Goal: Transaction & Acquisition: Purchase product/service

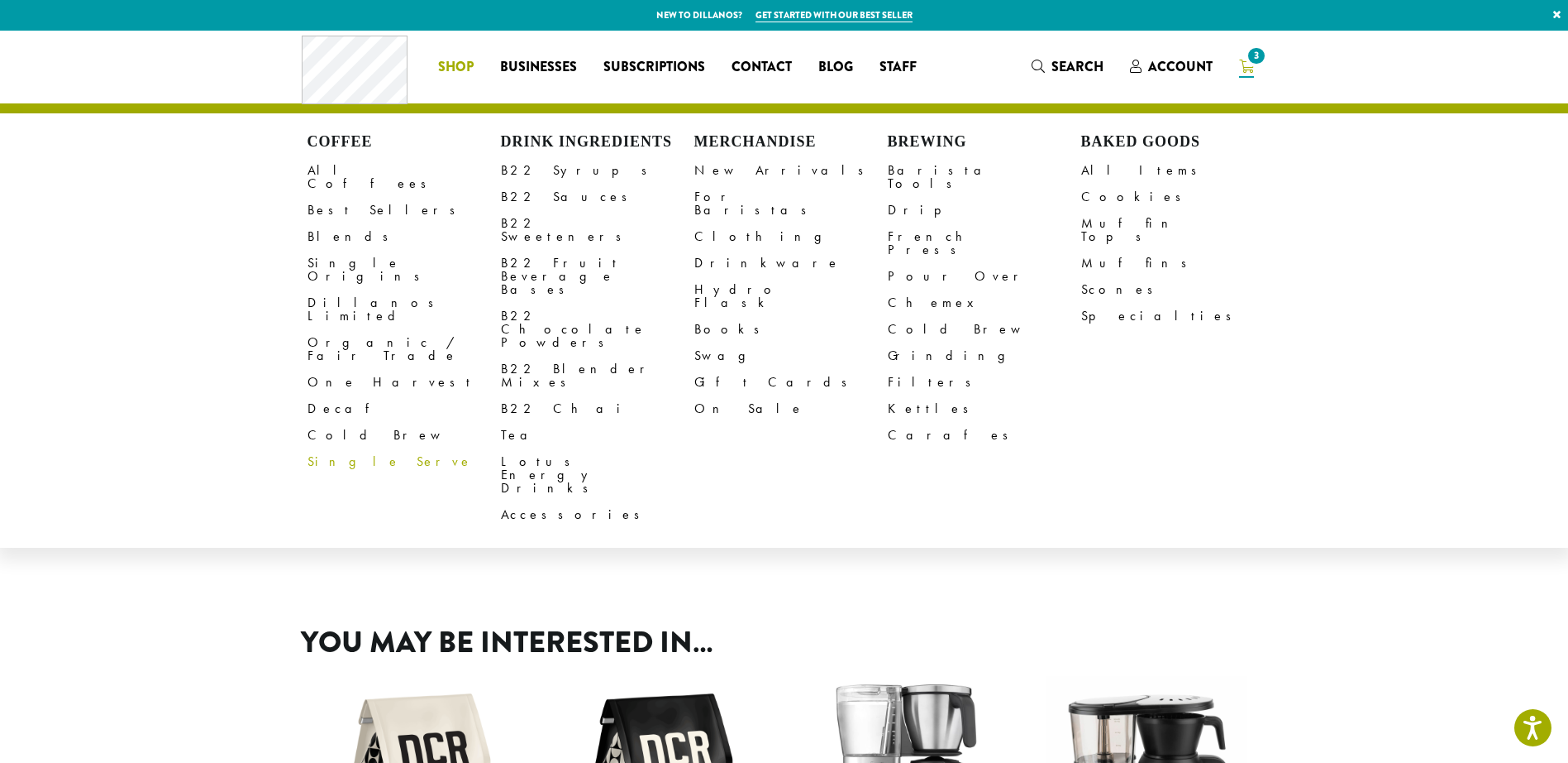
click at [348, 448] on link "Single Serve" at bounding box center [404, 461] width 194 height 27
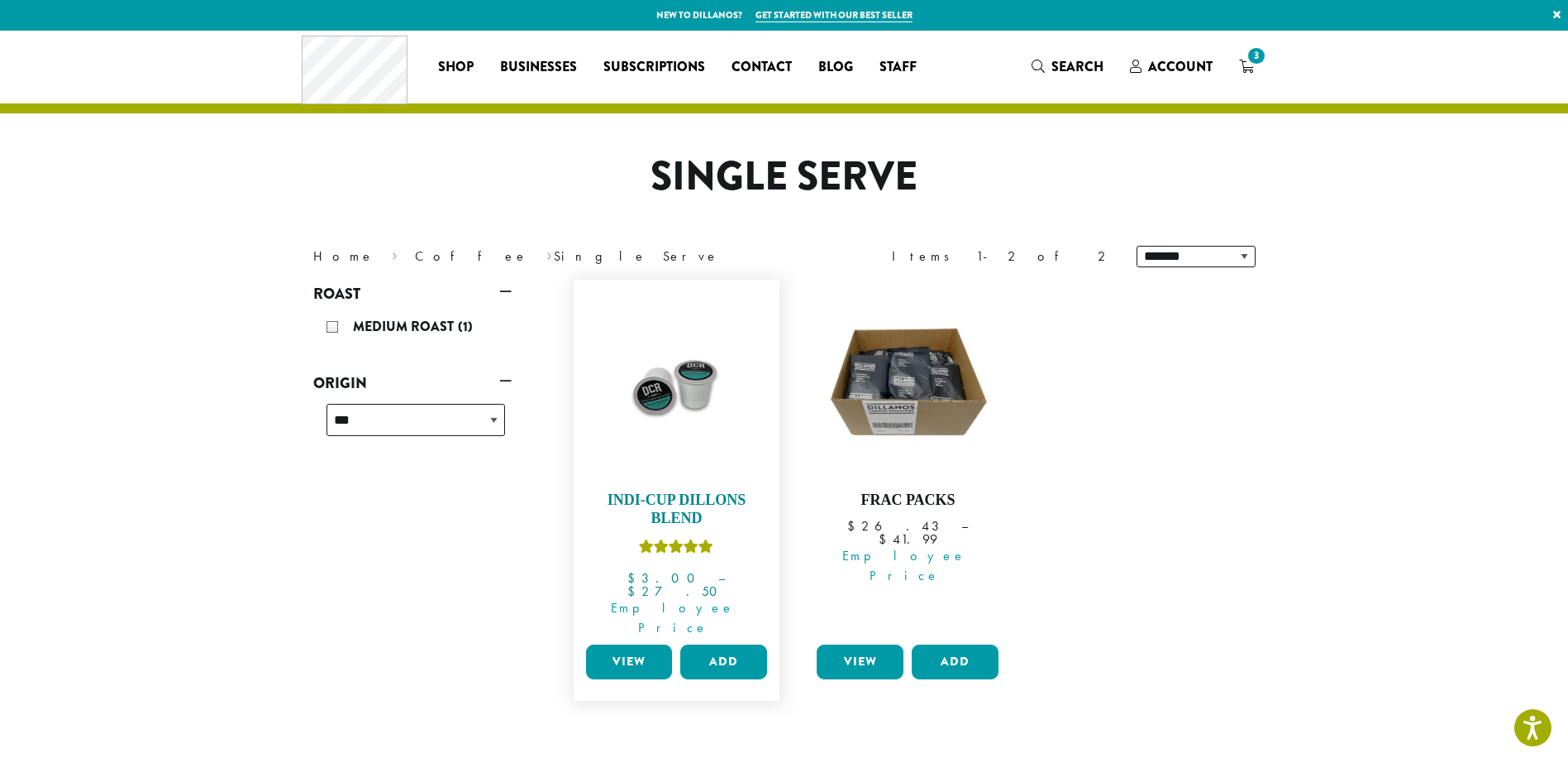
click at [690, 448] on img at bounding box center [675, 382] width 190 height 190
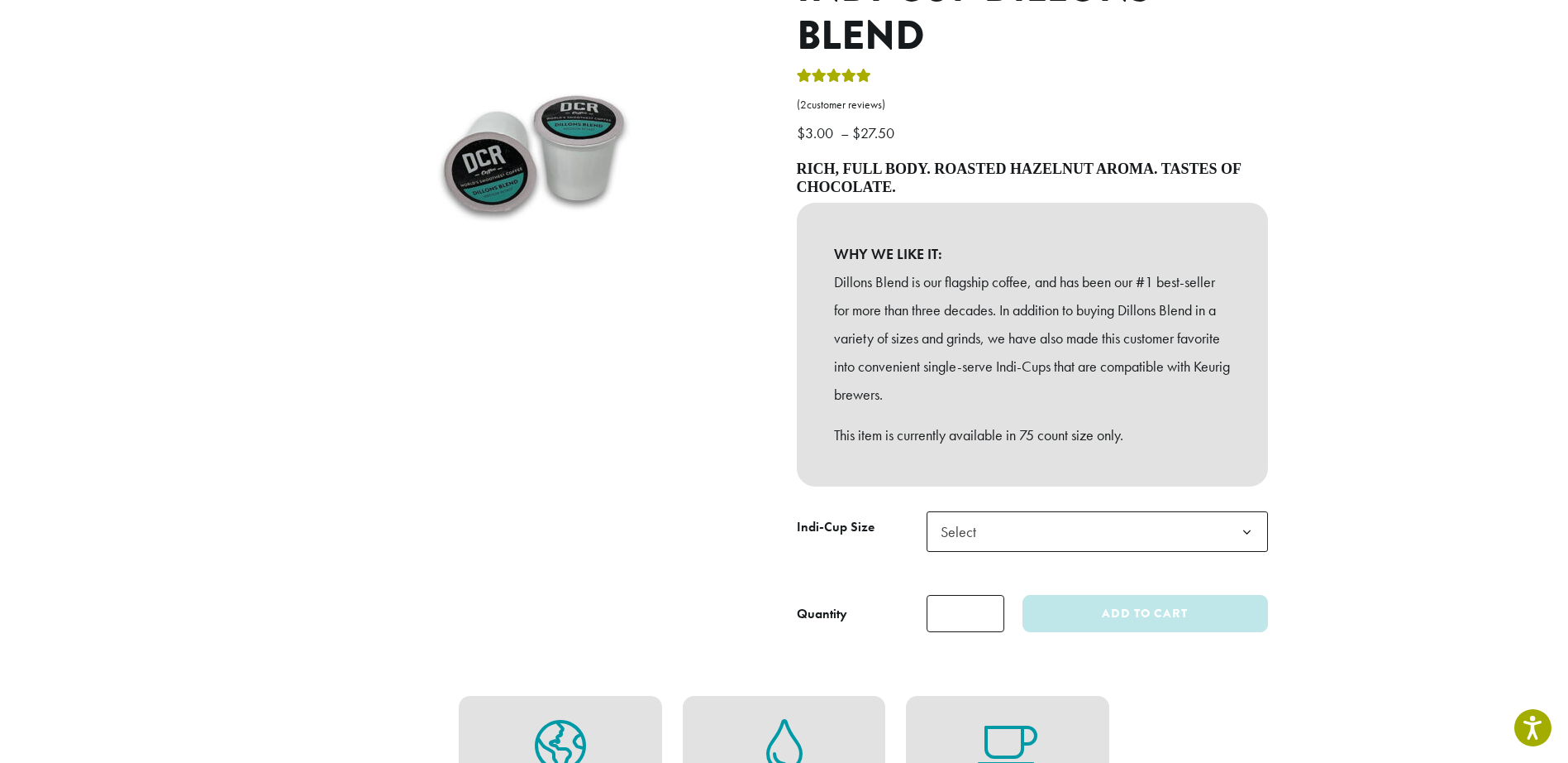
scroll to position [248, 0]
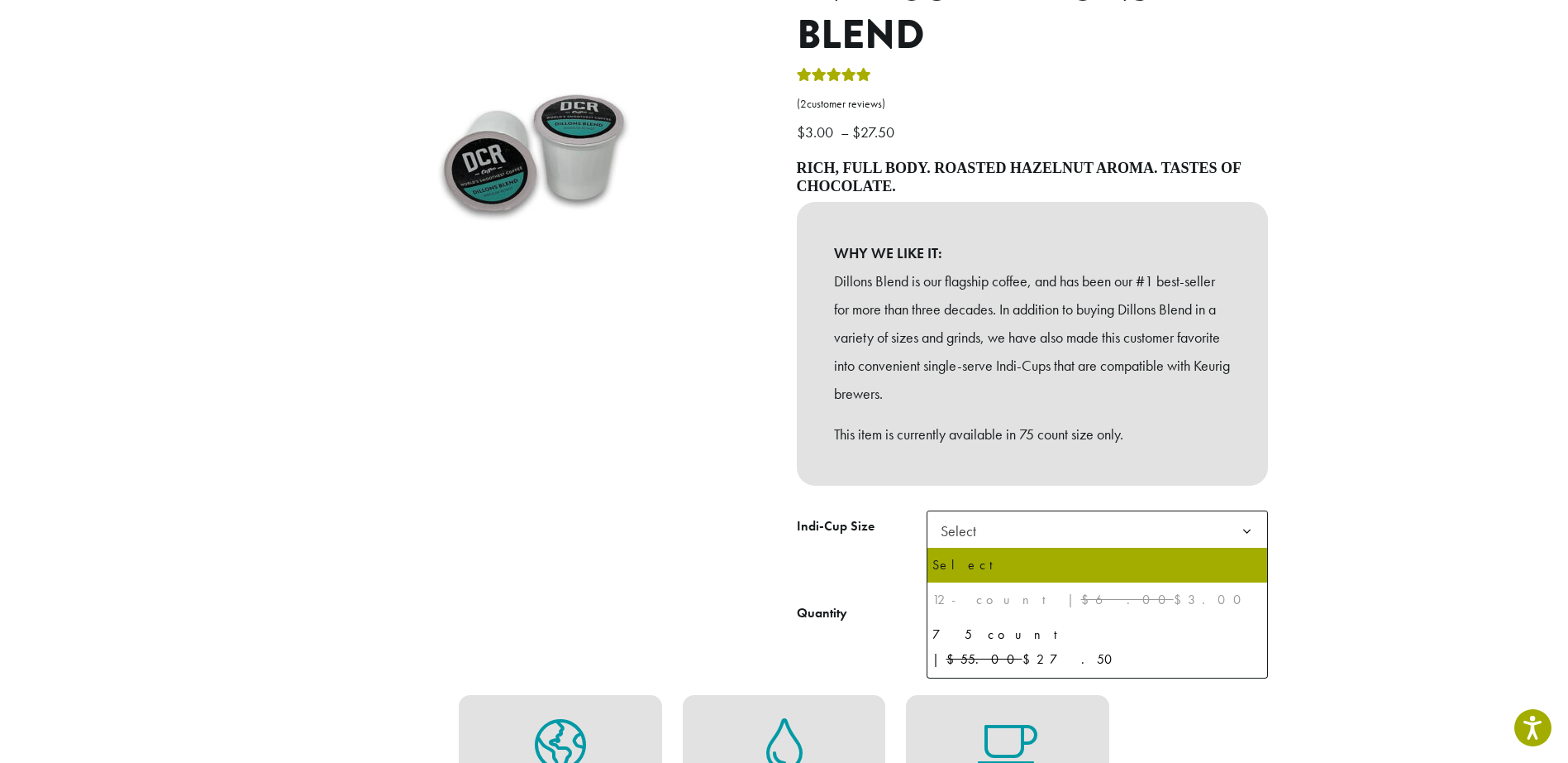
click at [1173, 538] on span "Select" at bounding box center [1097, 531] width 342 height 41
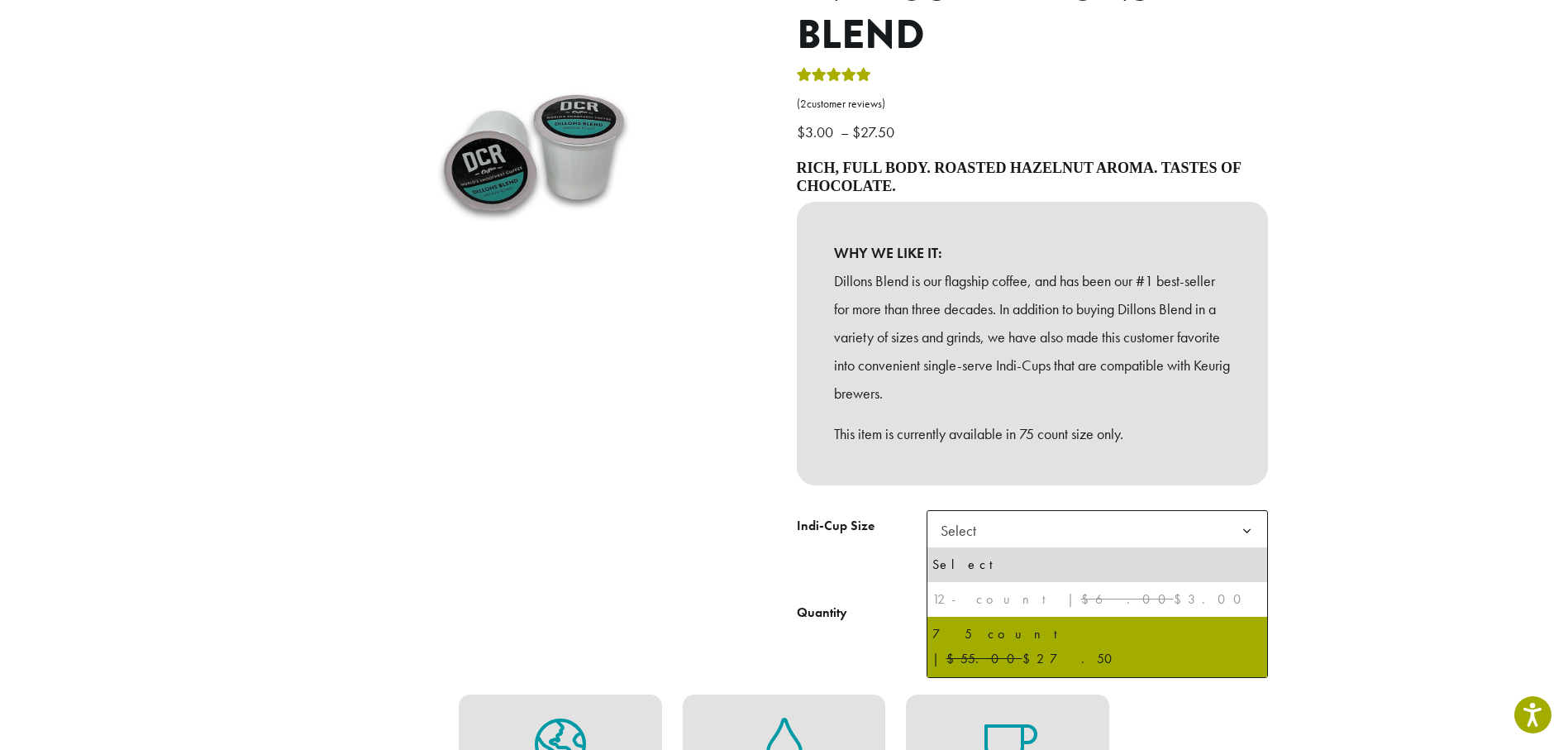
select select "********"
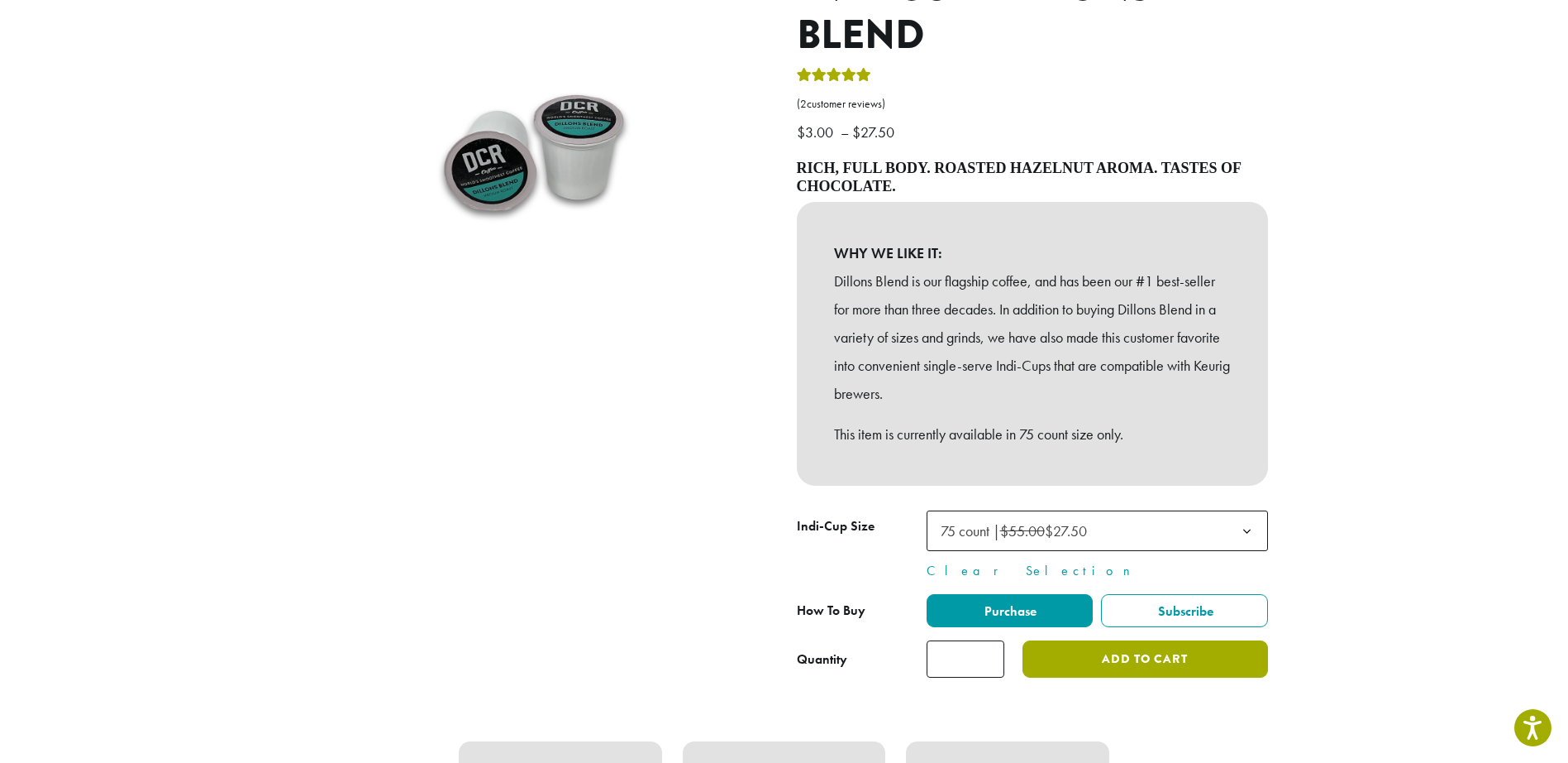
click at [1154, 660] on button "Add to cart" at bounding box center [1145, 658] width 244 height 37
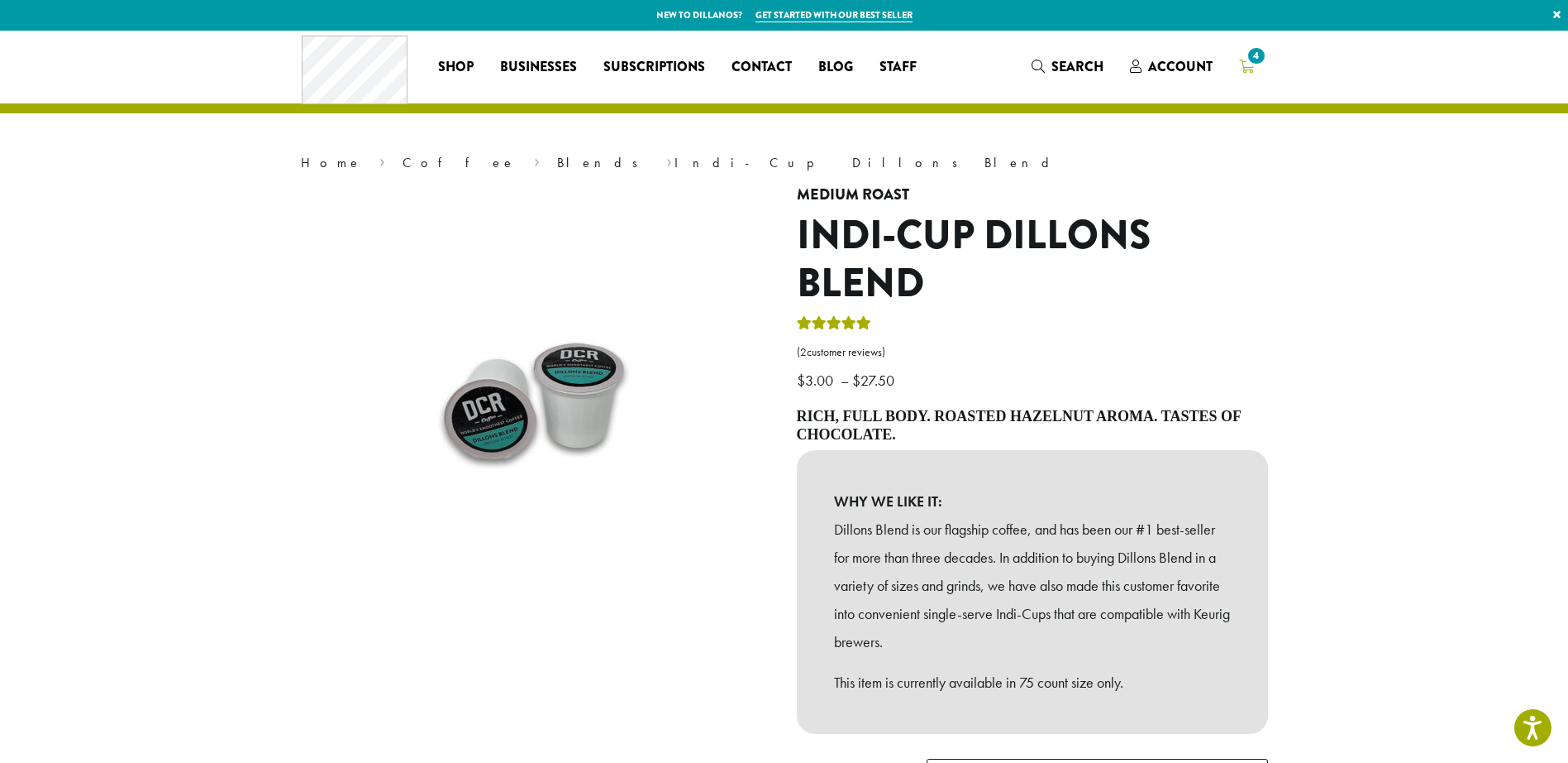
click at [1245, 62] on icon "4" at bounding box center [1246, 66] width 15 height 13
